Goal: Task Accomplishment & Management: Use online tool/utility

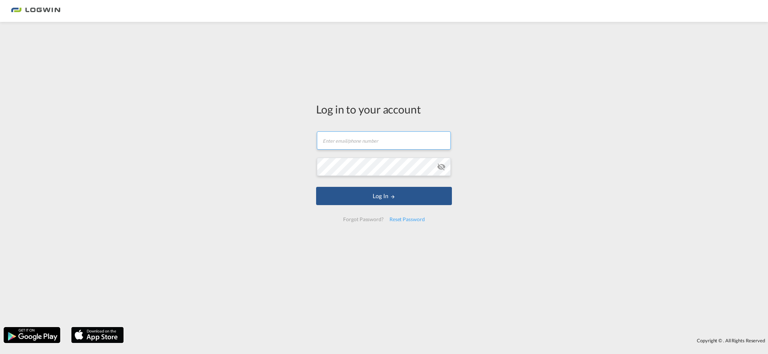
click at [350, 141] on input "text" at bounding box center [384, 140] width 134 height 18
type input "[EMAIL_ADDRESS][PERSON_NAME][DOMAIN_NAME]"
click at [316, 187] on button "Log In" at bounding box center [384, 196] width 136 height 18
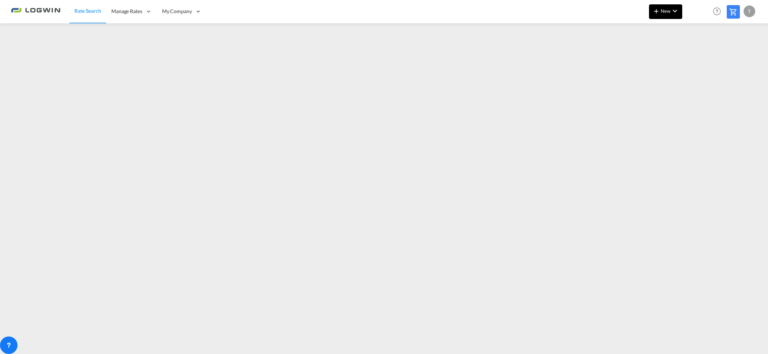
click at [675, 7] on md-icon "icon-chevron-down" at bounding box center [675, 11] width 9 height 9
click at [698, 53] on span "Ratesheet" at bounding box center [696, 54] width 8 height 15
